Goal: Information Seeking & Learning: Learn about a topic

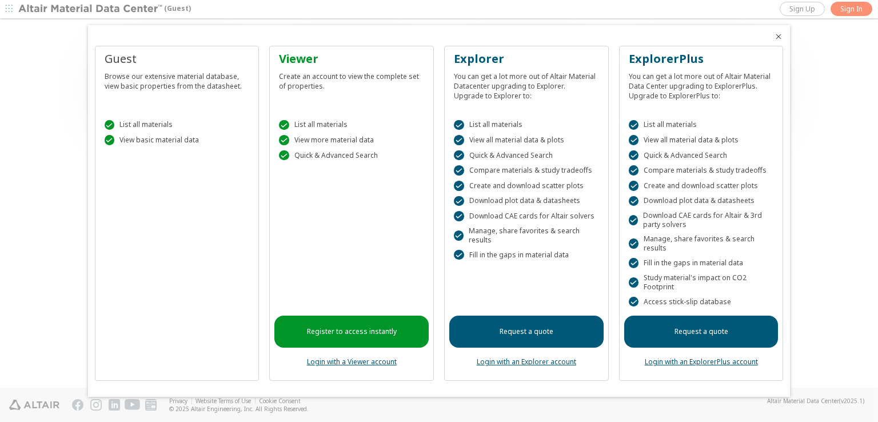
click at [350, 332] on link "Register to access instantly" at bounding box center [352, 332] width 154 height 32
click at [780, 35] on icon "Close" at bounding box center [778, 36] width 9 height 9
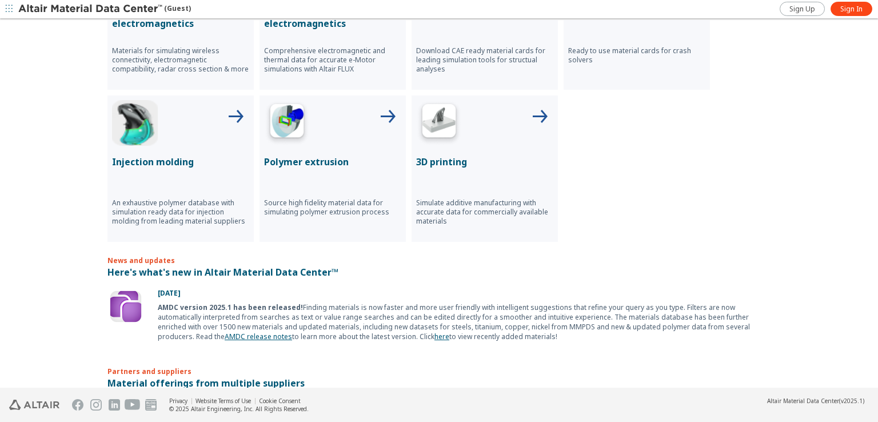
scroll to position [531, 0]
click at [172, 157] on p "Injection molding" at bounding box center [180, 163] width 137 height 14
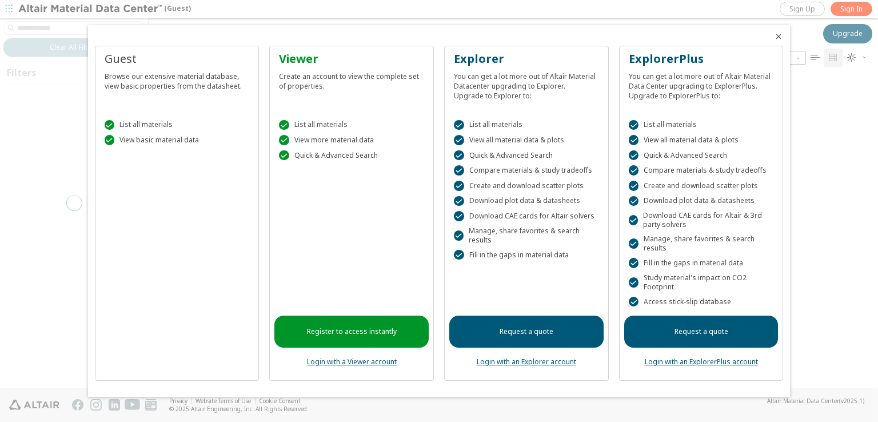
click at [780, 35] on icon "Close" at bounding box center [778, 36] width 9 height 9
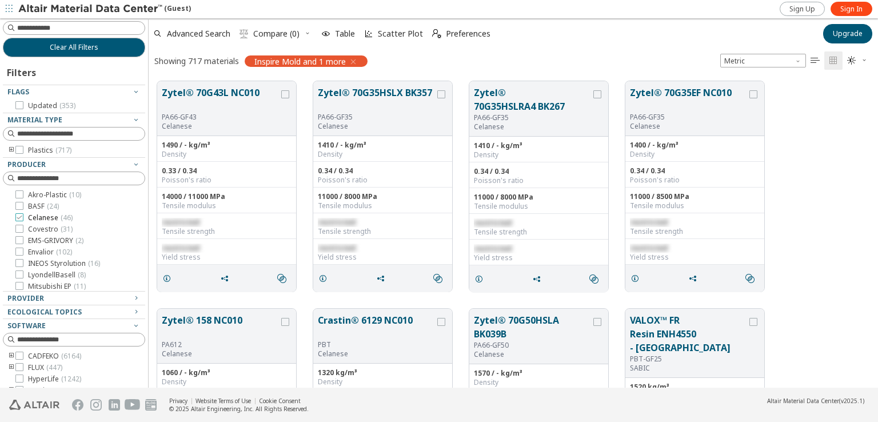
click at [32, 217] on span "Celanese ( 46 )" at bounding box center [50, 217] width 45 height 9
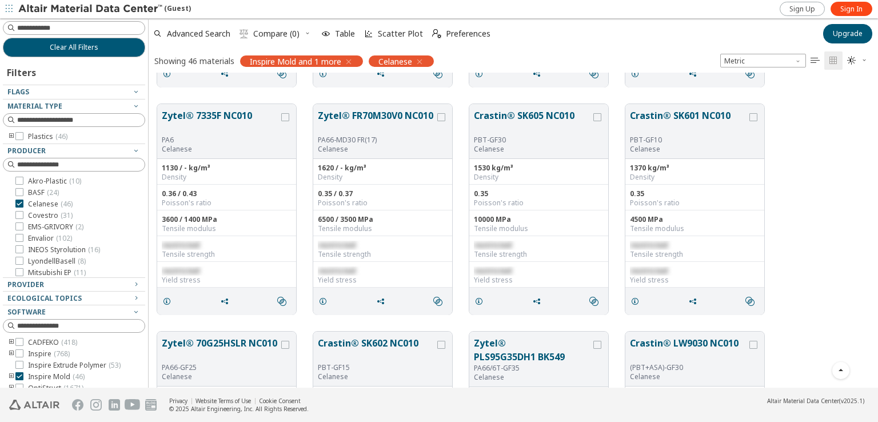
scroll to position [661, 0]
click at [530, 112] on button "Crastin® SK605 NC010" at bounding box center [532, 121] width 117 height 27
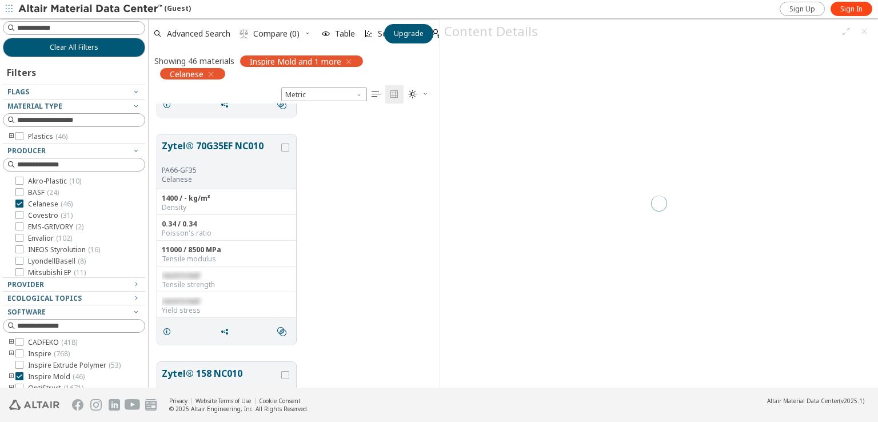
scroll to position [276, 281]
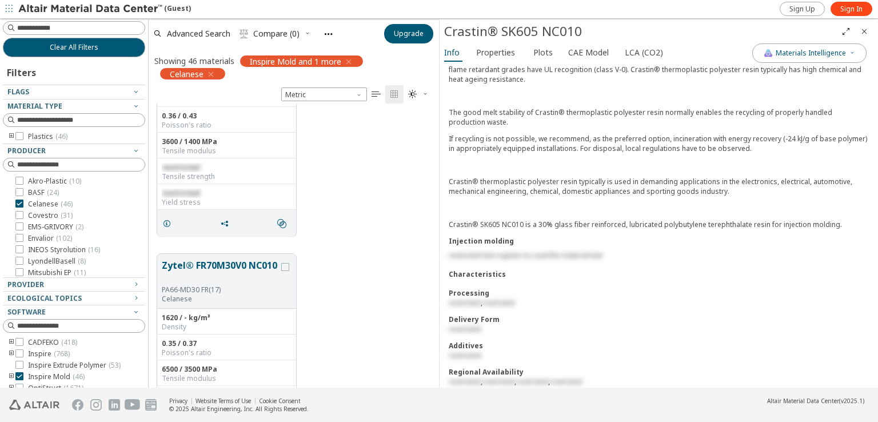
scroll to position [2789, 0]
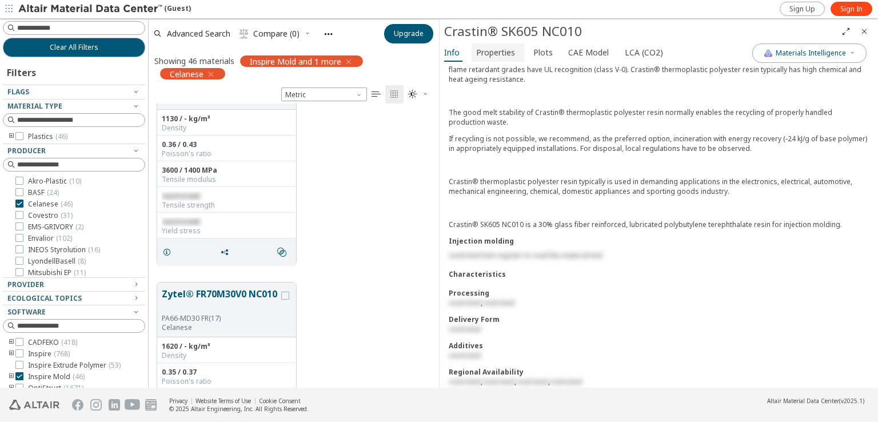
click at [498, 51] on span "Properties" at bounding box center [495, 52] width 39 height 18
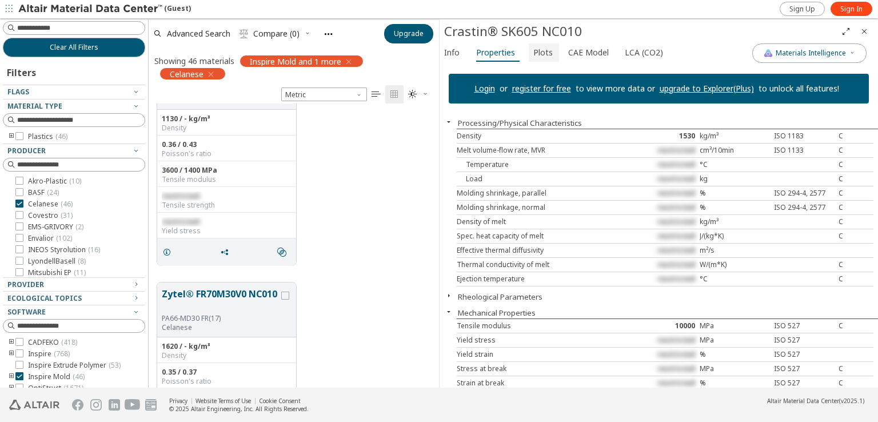
click at [534, 52] on span "Plots" at bounding box center [543, 52] width 19 height 18
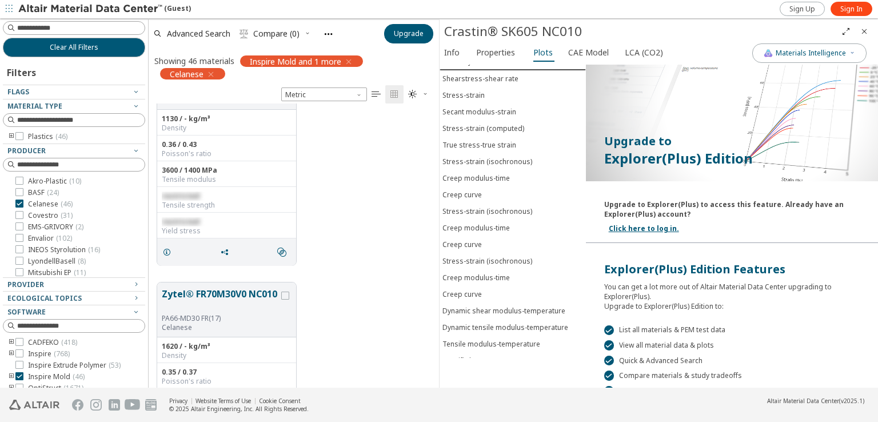
scroll to position [0, 0]
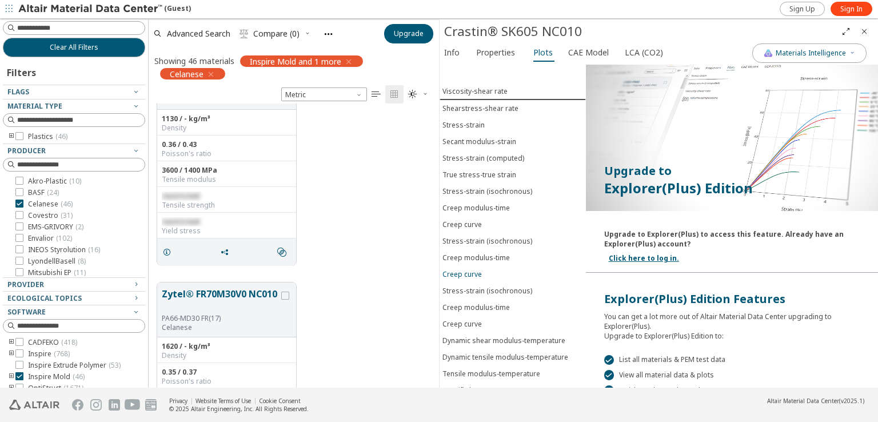
click at [466, 269] on div "Creep curve" at bounding box center [462, 274] width 39 height 10
